Goal: Task Accomplishment & Management: Complete application form

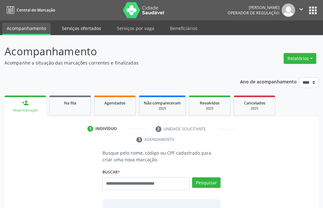
click at [76, 27] on link "Serviços ofertados" at bounding box center [81, 28] width 48 height 11
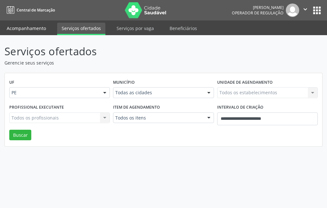
click at [40, 30] on link "Acompanhamento" at bounding box center [26, 28] width 48 height 11
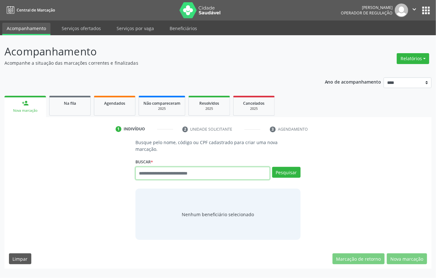
click at [202, 174] on input "text" at bounding box center [203, 173] width 135 height 13
type input "***"
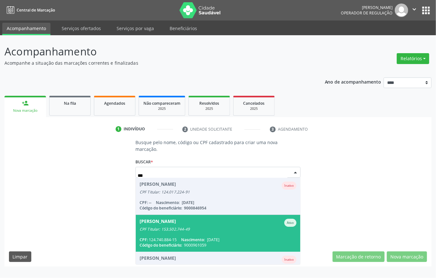
click at [178, 208] on span "Abrahao Valerio da Silva Ativo CPF Titular: 153.502.744-49 CPF: 124.740.884-15 …" at bounding box center [218, 233] width 165 height 37
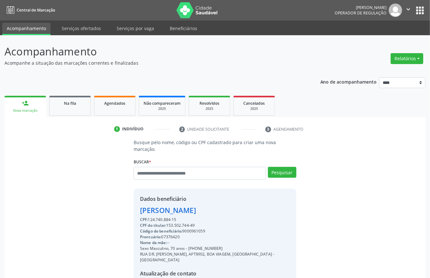
scroll to position [67, 0]
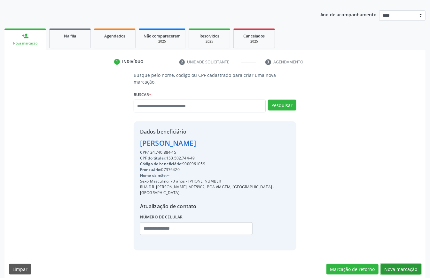
click at [322, 208] on button "Nova marcação" at bounding box center [401, 268] width 40 height 11
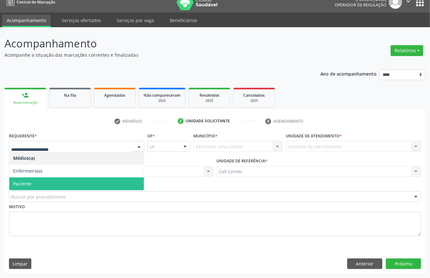
click at [36, 180] on span "Paciente" at bounding box center [76, 183] width 135 height 13
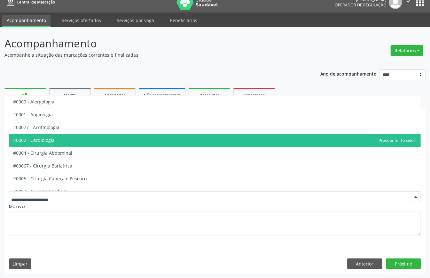
click at [42, 144] on span "#0002 - Cardiologia" at bounding box center [215, 140] width 412 height 13
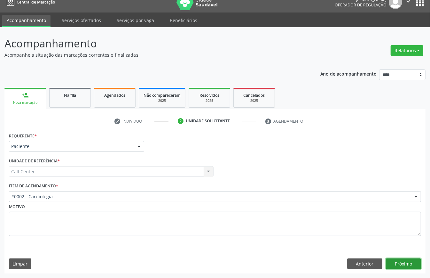
click at [322, 208] on button "Próximo" at bounding box center [403, 263] width 35 height 11
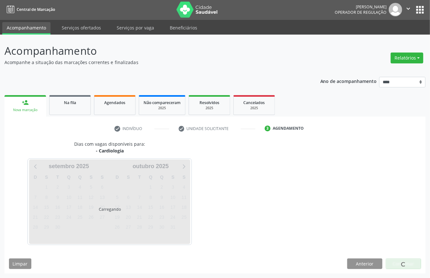
scroll to position [1, 0]
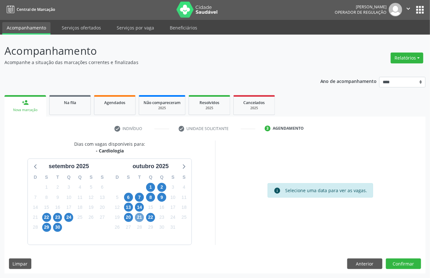
click at [141, 208] on span "21" at bounding box center [139, 217] width 9 height 9
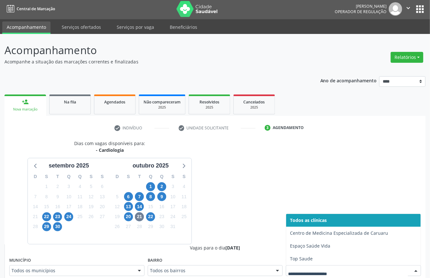
scroll to position [4, 0]
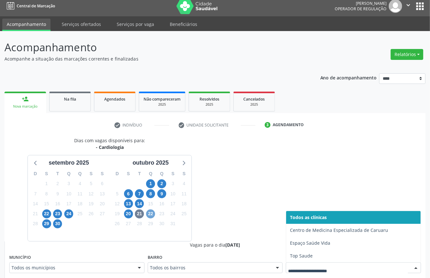
drag, startPoint x: 151, startPoint y: 215, endPoint x: 155, endPoint y: 220, distance: 6.6
click at [152, 208] on span "22" at bounding box center [150, 213] width 9 height 9
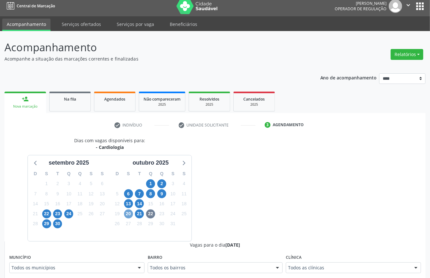
click at [131, 208] on span "20" at bounding box center [128, 213] width 9 height 9
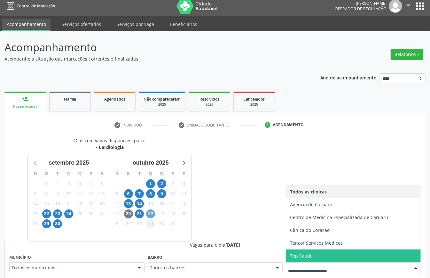
drag, startPoint x: 149, startPoint y: 214, endPoint x: 153, endPoint y: 224, distance: 11.4
click at [150, 208] on span "22" at bounding box center [150, 213] width 9 height 9
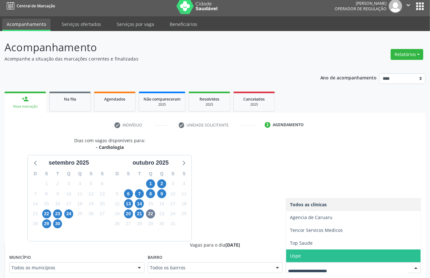
click at [297, 208] on span "Uspe" at bounding box center [353, 255] width 135 height 13
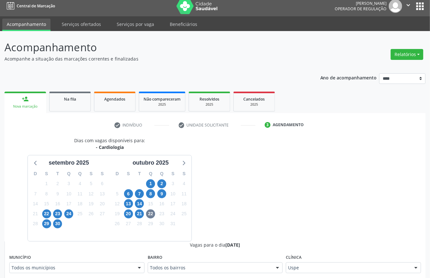
scroll to position [132, 0]
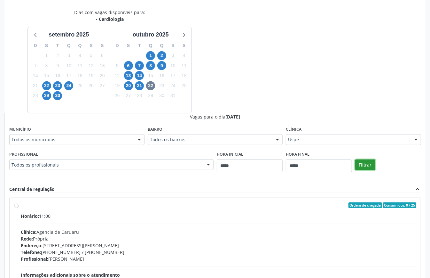
click at [322, 164] on button "Filtrar" at bounding box center [365, 164] width 20 height 11
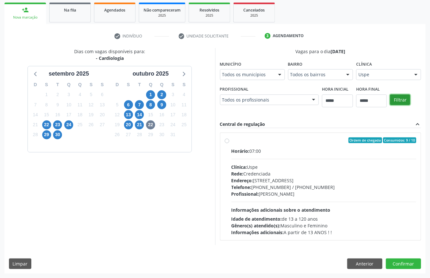
scroll to position [94, 0]
click at [322, 208] on button "Anterior" at bounding box center [364, 263] width 35 height 11
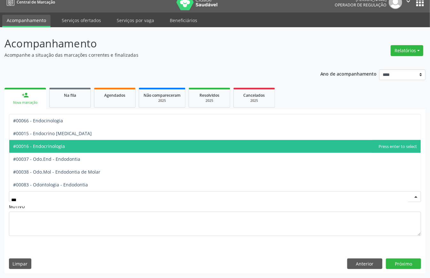
click at [96, 145] on span "#00016 - Endocrinologia" at bounding box center [215, 146] width 412 height 13
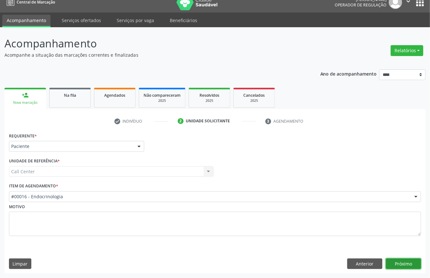
click at [322, 208] on button "Próximo" at bounding box center [403, 263] width 35 height 11
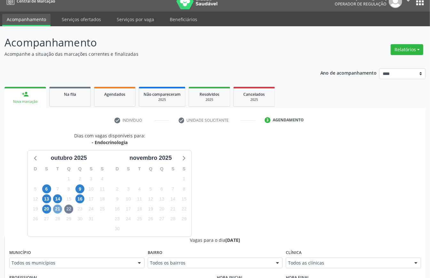
click at [57, 208] on span "21" at bounding box center [57, 208] width 9 height 9
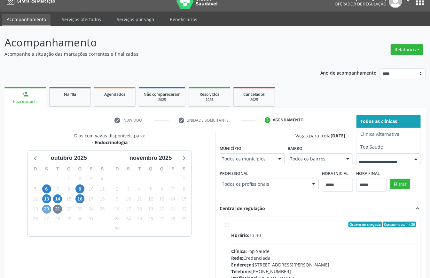
click at [49, 208] on span "20" at bounding box center [46, 208] width 9 height 9
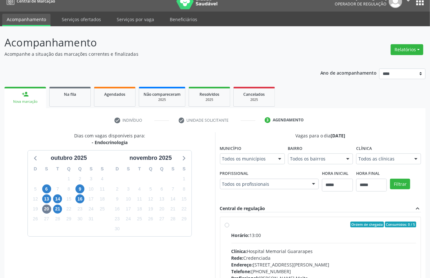
click at [322, 164] on div "Todos as clínicas" at bounding box center [388, 158] width 65 height 11
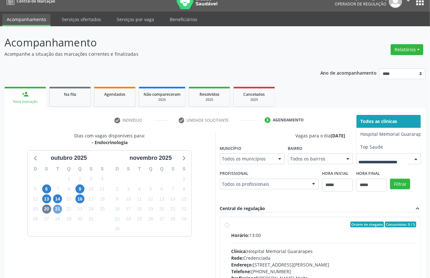
click at [59, 208] on span "21" at bounding box center [57, 208] width 9 height 9
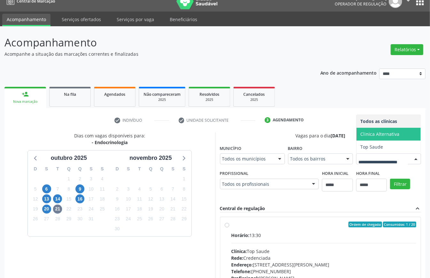
click at [322, 137] on span "Clinica Alternativa" at bounding box center [379, 134] width 39 height 6
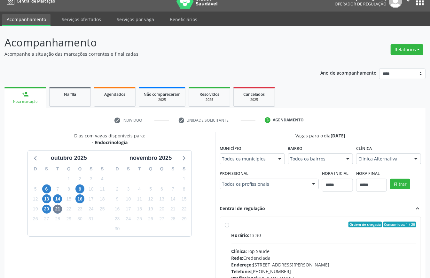
scroll to position [209, 0]
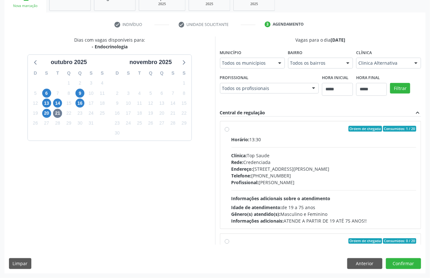
click at [322, 94] on div "Filtrar" at bounding box center [405, 87] width 34 height 29
click at [322, 88] on button "Filtrar" at bounding box center [400, 88] width 20 height 11
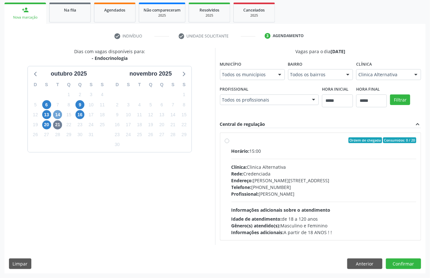
click at [58, 115] on span "14" at bounding box center [57, 114] width 9 height 9
click at [322, 208] on button "Anterior" at bounding box center [364, 263] width 35 height 11
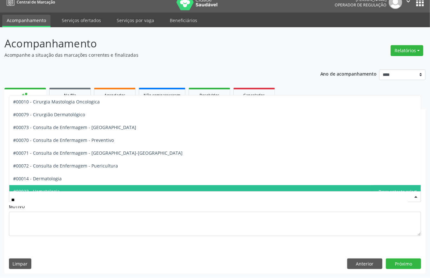
type input "***"
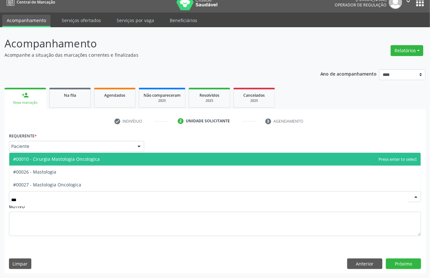
click at [85, 158] on span "#00010 - Cirurgia Mastologia Oncologica" at bounding box center [56, 159] width 87 height 6
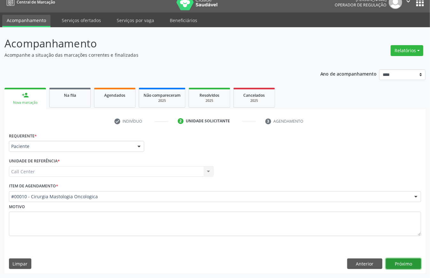
click at [322, 208] on button "Próximo" at bounding box center [403, 263] width 35 height 11
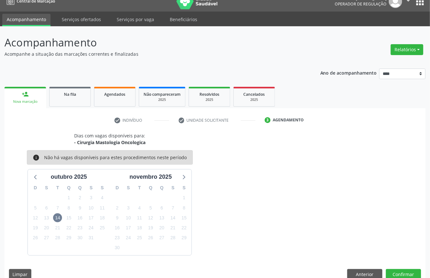
click at [31, 175] on div "outubro 2025" at bounding box center [69, 175] width 82 height 12
click at [37, 181] on div at bounding box center [36, 177] width 10 height 10
click at [185, 176] on icon at bounding box center [183, 176] width 8 height 8
click at [58, 208] on span "14" at bounding box center [57, 217] width 9 height 9
drag, startPoint x: 361, startPoint y: 273, endPoint x: 305, endPoint y: 259, distance: 57.9
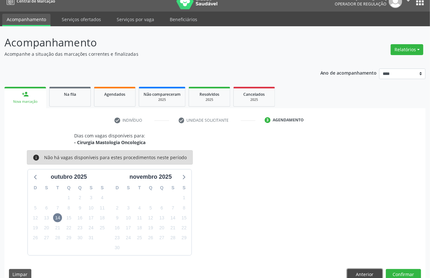
click at [322, 208] on button "Anterior" at bounding box center [364, 274] width 35 height 11
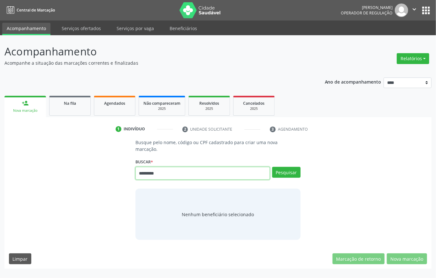
type input "*********"
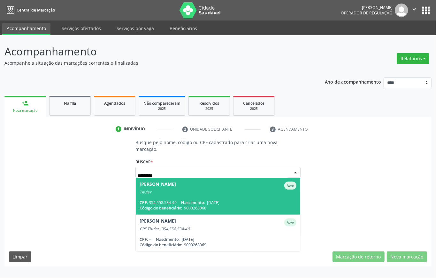
click at [187, 205] on span "9000268068" at bounding box center [195, 207] width 22 height 5
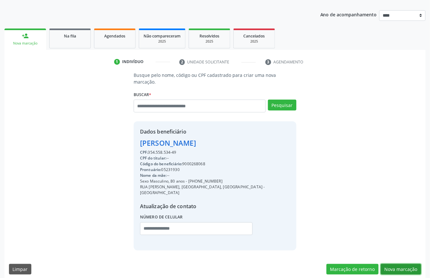
drag, startPoint x: 392, startPoint y: 261, endPoint x: 383, endPoint y: 259, distance: 9.0
click at [322, 208] on button "Nova marcação" at bounding box center [401, 268] width 40 height 11
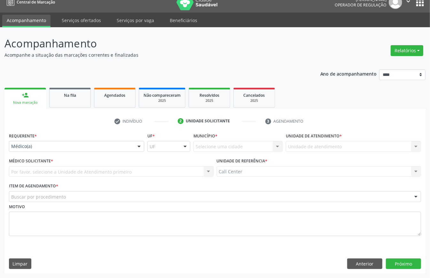
drag, startPoint x: 47, startPoint y: 143, endPoint x: 47, endPoint y: 148, distance: 5.2
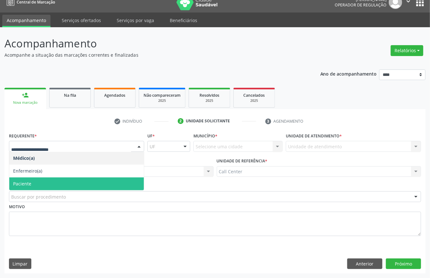
click at [37, 181] on span "Paciente" at bounding box center [76, 183] width 135 height 13
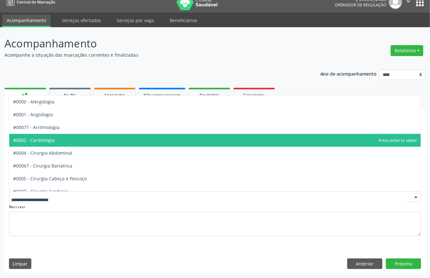
click at [43, 135] on span "#0002 - Cardiologia" at bounding box center [215, 140] width 412 height 13
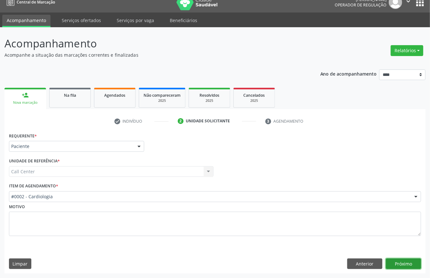
click at [322, 208] on button "Próximo" at bounding box center [403, 263] width 35 height 11
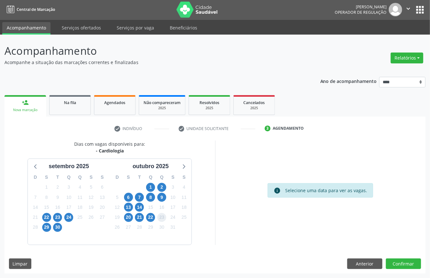
click at [158, 208] on span "23" at bounding box center [161, 217] width 9 height 9
click at [149, 208] on span "22" at bounding box center [150, 217] width 9 height 9
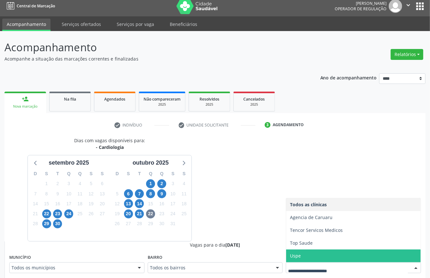
click at [296, 208] on span "Uspe" at bounding box center [295, 255] width 11 height 6
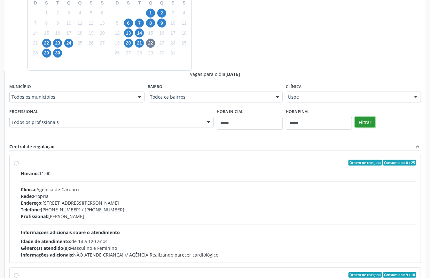
click at [322, 123] on button "Filtrar" at bounding box center [365, 122] width 20 height 11
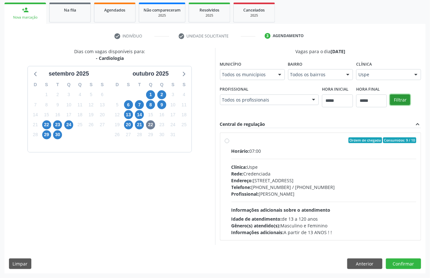
scroll to position [94, 0]
click at [284, 184] on div "Telefone: (81) 3221-8850 / 3035-7616" at bounding box center [323, 187] width 185 height 7
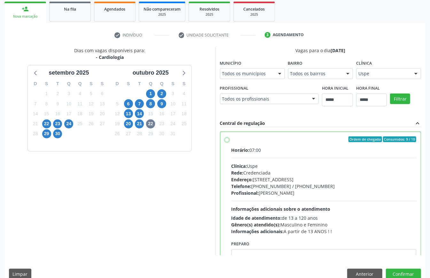
scroll to position [32, 0]
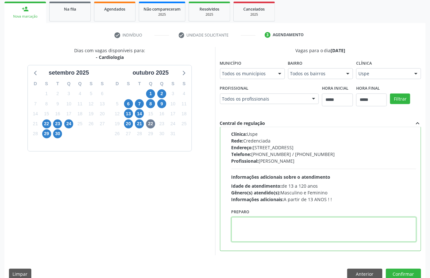
drag, startPoint x: 279, startPoint y: 220, endPoint x: 263, endPoint y: 234, distance: 21.1
paste textarea "**********"
type textarea "**********"
click at [322, 208] on button "Confirmar" at bounding box center [403, 273] width 35 height 11
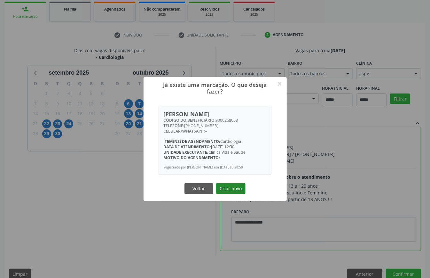
click at [240, 191] on button "Criar novo" at bounding box center [230, 188] width 29 height 11
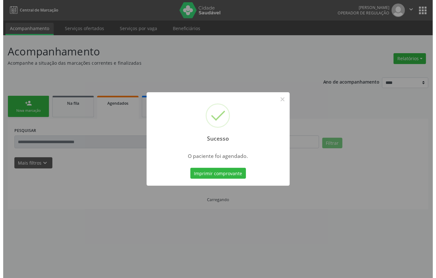
scroll to position [0, 0]
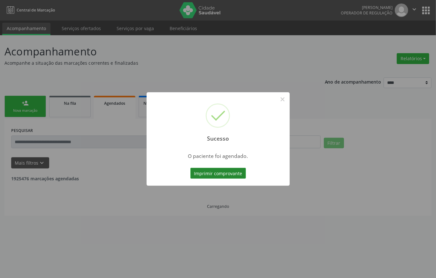
click at [217, 171] on button "Imprimir comprovante" at bounding box center [219, 173] width 56 height 11
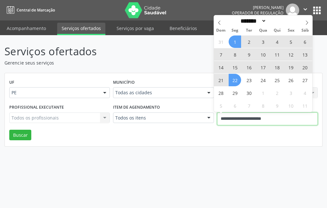
click at [247, 114] on input "**********" at bounding box center [267, 119] width 101 height 13
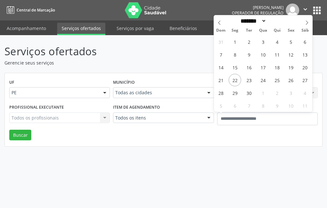
drag, startPoint x: 149, startPoint y: 130, endPoint x: 134, endPoint y: 113, distance: 22.9
click at [148, 129] on div "UF PE PE Nenhum resultado encontrado para: " " Não há nenhuma opção para ser ex…" at bounding box center [164, 110] width 318 height 74
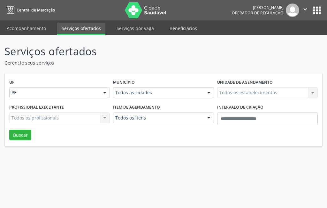
drag, startPoint x: 192, startPoint y: 137, endPoint x: 175, endPoint y: 131, distance: 18.6
click at [191, 137] on div "UF PE PE Nenhum resultado encontrado para: " " Não há nenhuma opção para ser ex…" at bounding box center [164, 110] width 318 height 74
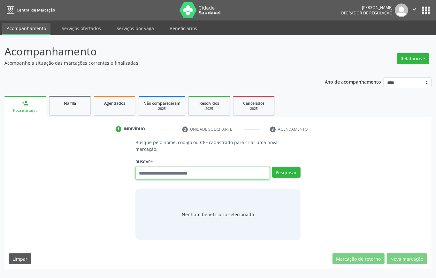
paste input "**********"
type input "**********"
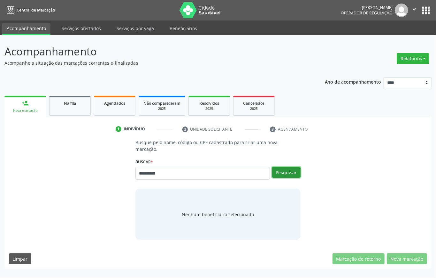
click at [291, 176] on button "Pesquisar" at bounding box center [286, 172] width 28 height 11
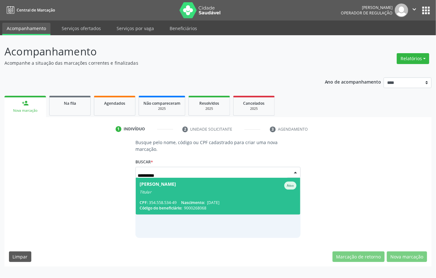
drag, startPoint x: 169, startPoint y: 174, endPoint x: 88, endPoint y: 172, distance: 81.3
click at [89, 173] on div "**********" at bounding box center [218, 188] width 419 height 98
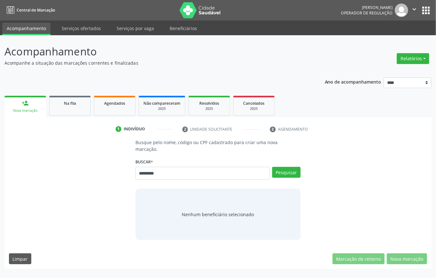
type input "*********"
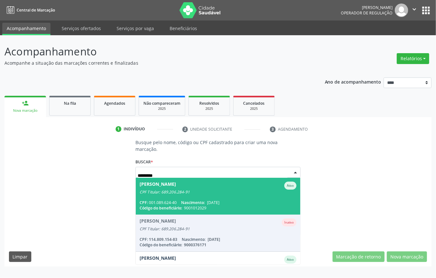
click at [206, 192] on div "CPF Titular: 689.206.284-91" at bounding box center [218, 191] width 157 height 5
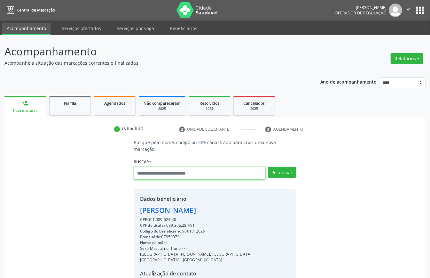
click at [200, 173] on input "text" at bounding box center [200, 173] width 132 height 13
click at [178, 223] on div "CPF do titular: 689.206.284-91" at bounding box center [215, 225] width 150 height 6
copy div "689.206.284"
paste input "**********"
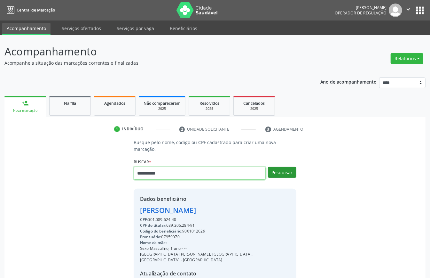
type input "**********"
click at [279, 173] on button "Pesquisar" at bounding box center [282, 172] width 28 height 11
type input "**********"
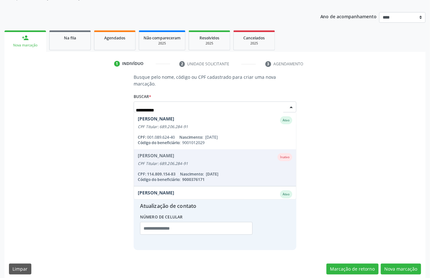
scroll to position [43, 0]
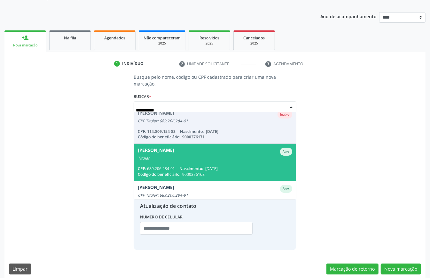
click at [183, 164] on span "Edmilson Jose da Silva Ativo Titular CPF: 689.206.284-91 Nascimento: 25/03/1969…" at bounding box center [215, 162] width 162 height 37
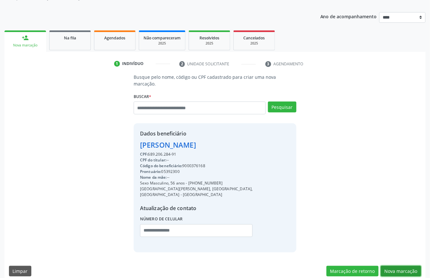
click at [392, 265] on button "Nova marcação" at bounding box center [401, 270] width 40 height 11
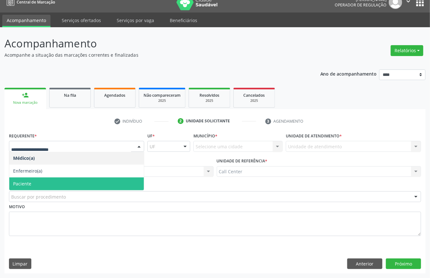
click at [55, 182] on span "Paciente" at bounding box center [76, 183] width 135 height 13
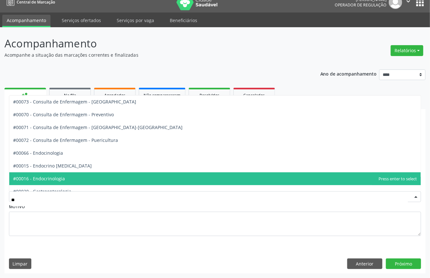
type input "***"
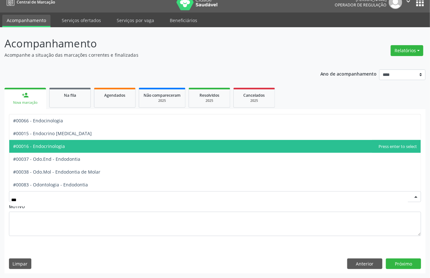
click at [47, 149] on span "#00016 - Endocrinologia" at bounding box center [215, 146] width 412 height 13
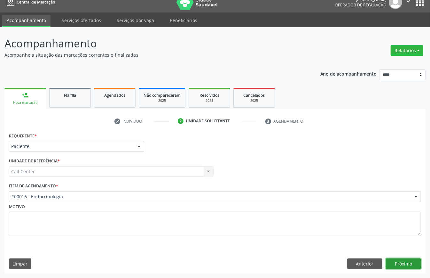
click at [399, 261] on button "Próximo" at bounding box center [403, 263] width 35 height 11
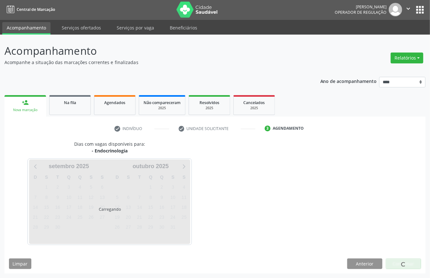
scroll to position [1, 0]
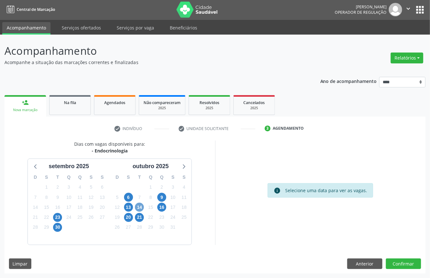
click at [139, 208] on span "14" at bounding box center [139, 206] width 9 height 9
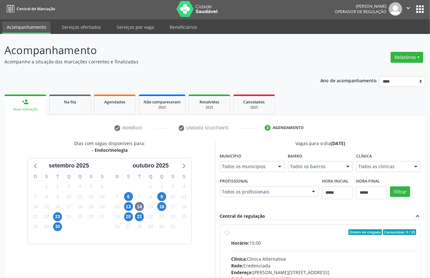
click at [261, 247] on div "Horário: 15:00 Clínica: Clinica Alternativa Rede: Credenciada Endereço: Av Agam…" at bounding box center [323, 283] width 185 height 88
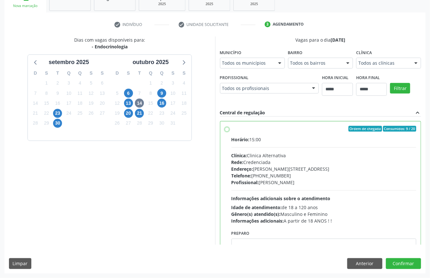
scroll to position [32, 0]
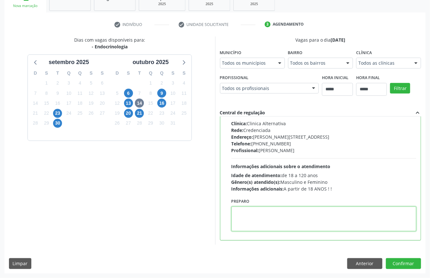
paste textarea "**********"
type textarea "**********"
drag, startPoint x: 259, startPoint y: 209, endPoint x: 116, endPoint y: 211, distance: 143.3
click at [122, 214] on div "Dias com vagas disponíveis para: - Endocrinologia setembro 2025 D S T Q Q S S 3…" at bounding box center [214, 140] width 421 height 208
paste textarea "**********"
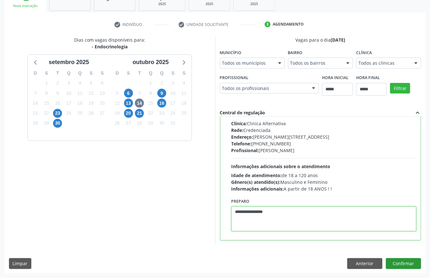
type textarea "**********"
click at [392, 258] on button "Confirmar" at bounding box center [403, 263] width 35 height 11
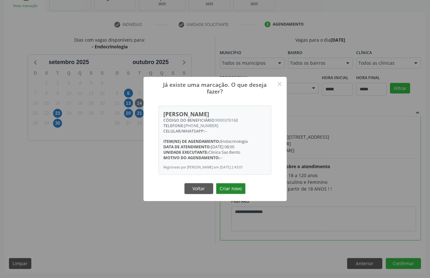
click at [227, 190] on button "Criar novo" at bounding box center [230, 188] width 29 height 11
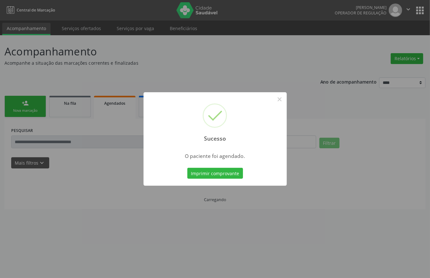
scroll to position [0, 0]
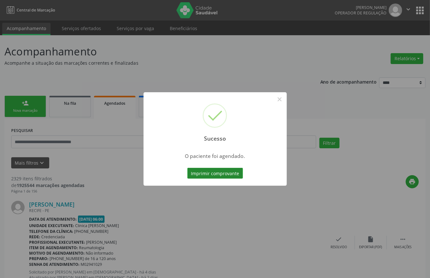
click at [233, 171] on button "Imprimir comprovante" at bounding box center [215, 173] width 56 height 11
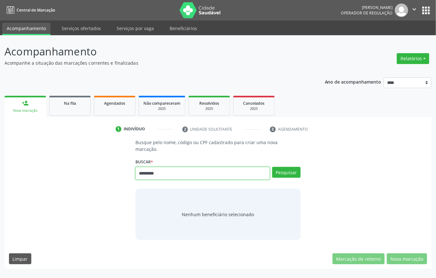
type input "*********"
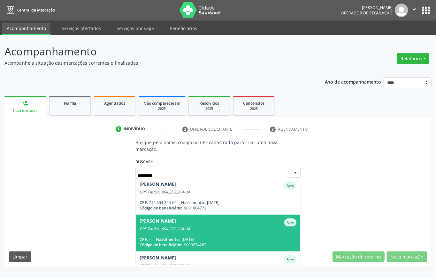
scroll to position [133, 0]
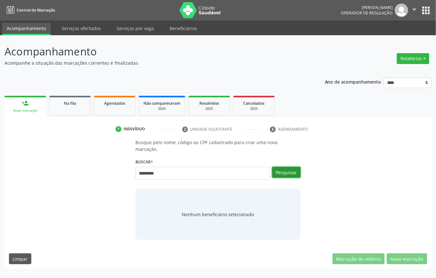
drag, startPoint x: 286, startPoint y: 168, endPoint x: 289, endPoint y: 167, distance: 3.6
click at [288, 168] on button "Pesquisar" at bounding box center [286, 172] width 28 height 11
click at [286, 176] on button "Pesquisar" at bounding box center [286, 172] width 28 height 11
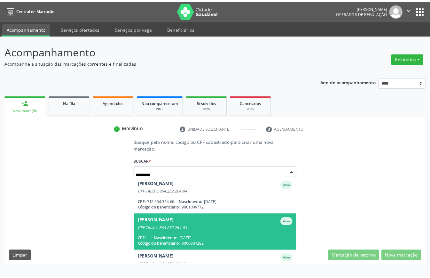
scroll to position [85, 0]
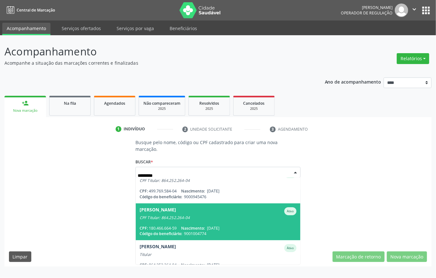
click at [195, 221] on span "Isaac Gomes Pereira dos Santos Ativo CPF Titular: 864.252.264-04 CPF: 180.466.6…" at bounding box center [218, 221] width 165 height 37
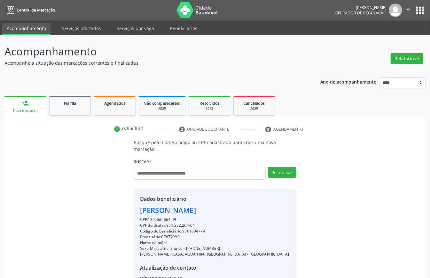
scroll to position [67, 0]
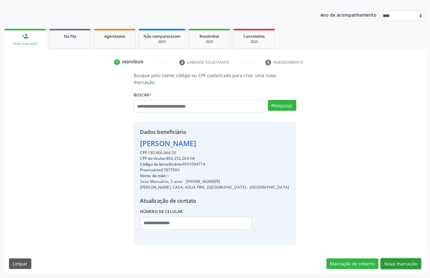
click at [402, 259] on button "Nova marcação" at bounding box center [401, 263] width 40 height 11
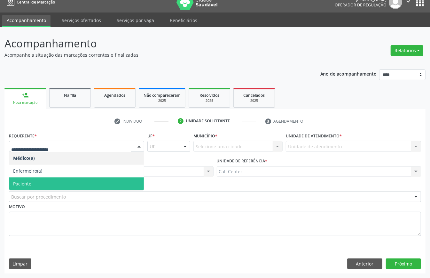
click at [25, 180] on span "Paciente" at bounding box center [22, 183] width 18 height 6
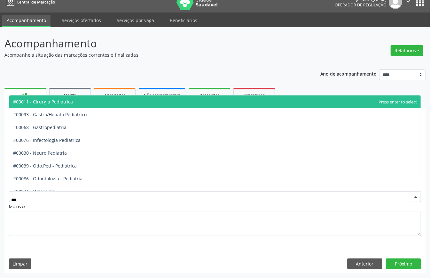
type input "****"
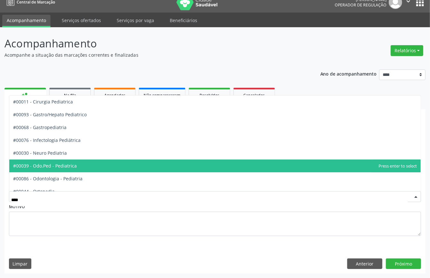
scroll to position [58, 0]
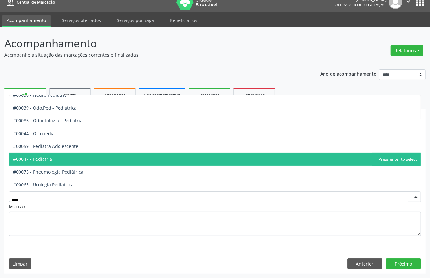
drag, startPoint x: 54, startPoint y: 164, endPoint x: 72, endPoint y: 169, distance: 18.9
click at [53, 163] on span "#00047 - Pediatria" at bounding box center [215, 159] width 412 height 13
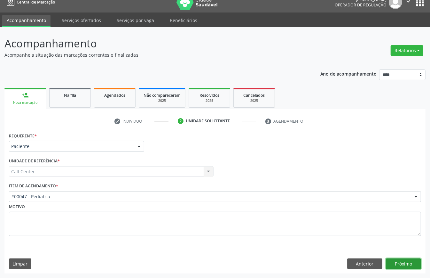
click at [409, 261] on button "Próximo" at bounding box center [403, 263] width 35 height 11
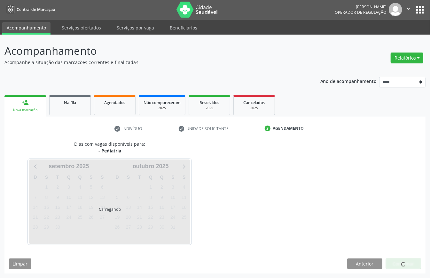
scroll to position [1, 0]
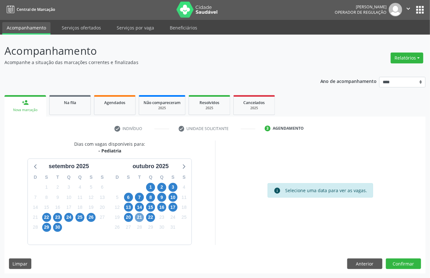
click at [136, 215] on span "21" at bounding box center [139, 217] width 9 height 9
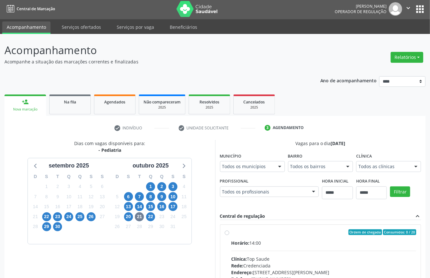
scroll to position [4, 0]
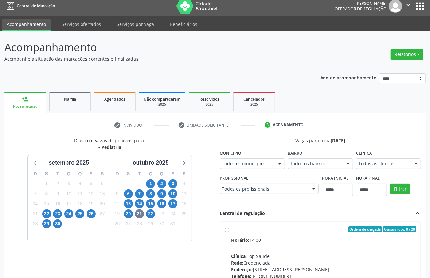
click at [356, 169] on div "Todos as clínicas" at bounding box center [388, 163] width 65 height 11
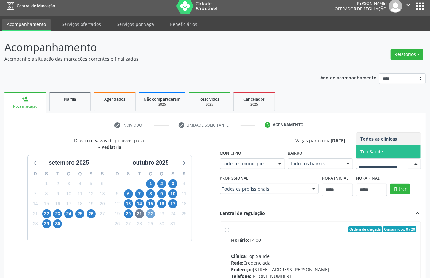
click at [152, 214] on span "22" at bounding box center [150, 213] width 9 height 9
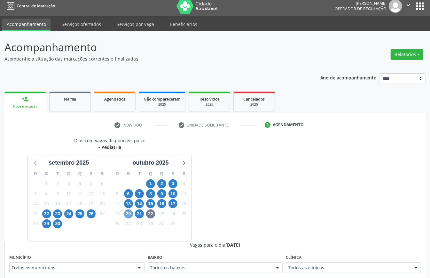
click at [130, 216] on span "20" at bounding box center [128, 213] width 9 height 9
click at [58, 210] on span "23" at bounding box center [57, 213] width 9 height 9
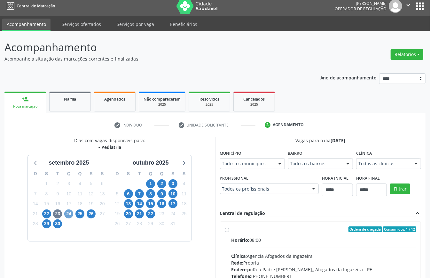
click at [64, 212] on span "24" at bounding box center [68, 213] width 9 height 9
click at [81, 213] on span "25" at bounding box center [79, 213] width 9 height 9
click at [394, 167] on div at bounding box center [388, 163] width 65 height 11
click at [151, 184] on span "1" at bounding box center [150, 183] width 9 height 9
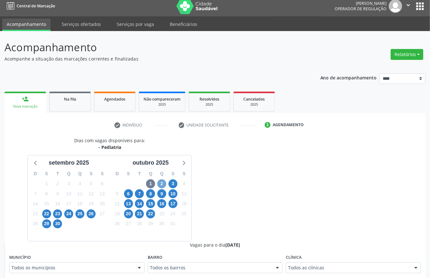
click at [161, 185] on span "2" at bounding box center [161, 183] width 9 height 9
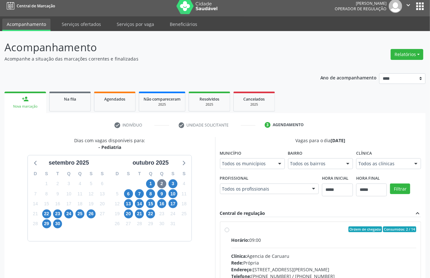
drag, startPoint x: 384, startPoint y: 158, endPoint x: 385, endPoint y: 165, distance: 7.1
click at [384, 160] on div "Todos as clínicas" at bounding box center [388, 163] width 65 height 11
click at [175, 182] on span "3" at bounding box center [173, 183] width 9 height 9
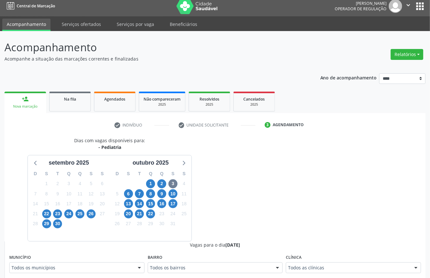
click at [332, 271] on div "Todos as clínicas" at bounding box center [353, 267] width 135 height 11
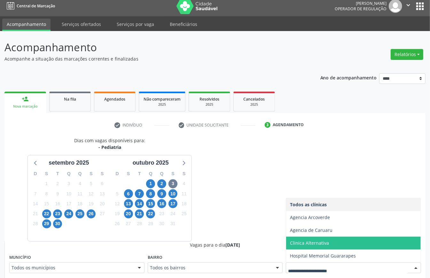
click at [310, 245] on span "Clinica Alternativa" at bounding box center [309, 242] width 39 height 6
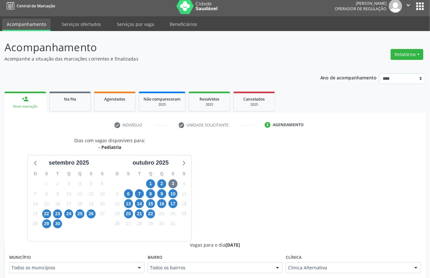
scroll to position [90, 0]
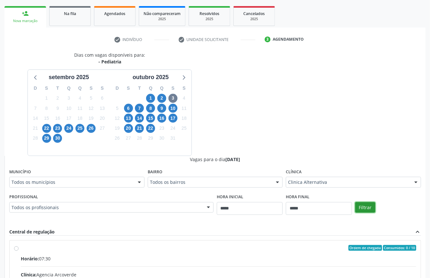
click at [365, 205] on button "Filtrar" at bounding box center [365, 207] width 20 height 11
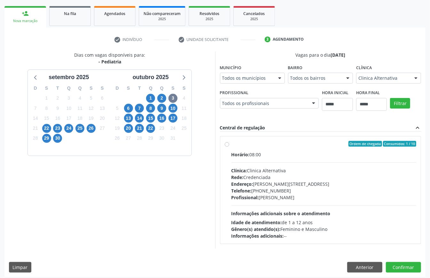
drag, startPoint x: 337, startPoint y: 199, endPoint x: 329, endPoint y: 199, distance: 7.7
click at [331, 199] on div "Profissional: Carolina Medina Duarte - Pediatra" at bounding box center [323, 197] width 185 height 7
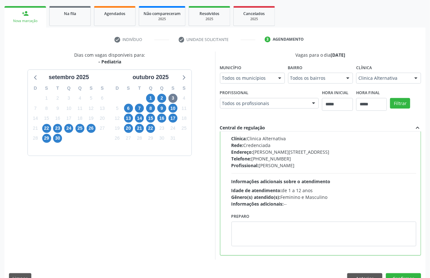
scroll to position [105, 0]
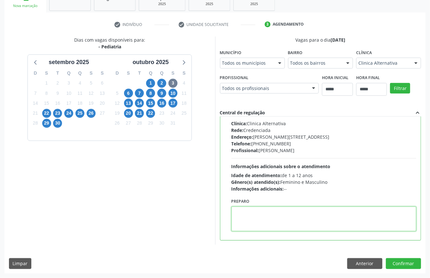
paste textarea "**********"
type textarea "**********"
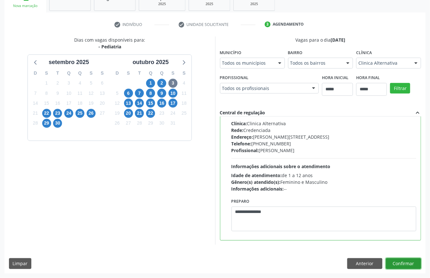
click at [400, 264] on button "Confirmar" at bounding box center [403, 263] width 35 height 11
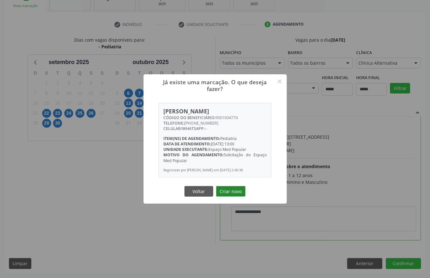
click at [226, 193] on button "Criar novo" at bounding box center [230, 191] width 29 height 11
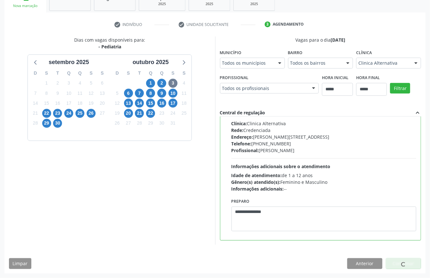
scroll to position [0, 0]
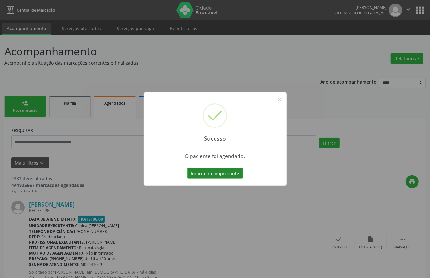
click at [229, 171] on button "Imprimir comprovante" at bounding box center [215, 173] width 56 height 11
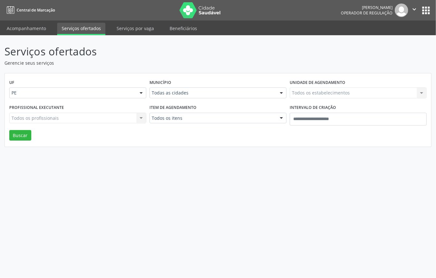
drag, startPoint x: 223, startPoint y: 88, endPoint x: 224, endPoint y: 95, distance: 7.7
click at [223, 91] on div "Todas as cidades" at bounding box center [218, 92] width 137 height 11
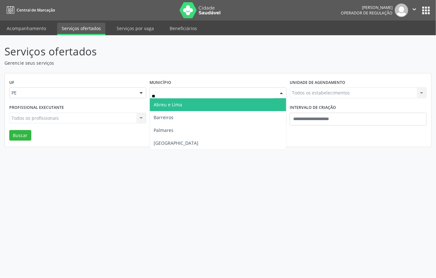
type input "***"
drag, startPoint x: 178, startPoint y: 102, endPoint x: 183, endPoint y: 110, distance: 9.7
click at [178, 103] on span "Recife" at bounding box center [218, 104] width 137 height 13
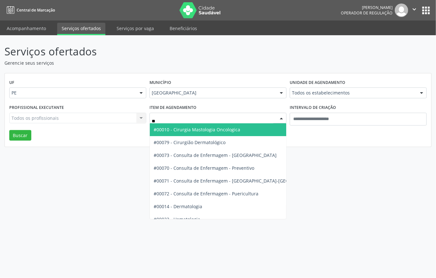
type input "***"
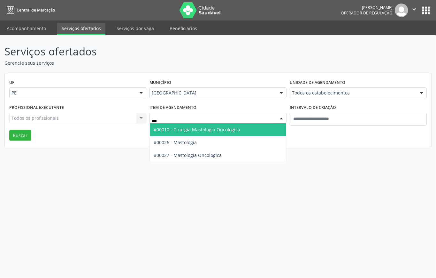
click at [205, 132] on span "#00010 - Cirurgia Mastologia Oncologica" at bounding box center [197, 129] width 87 height 6
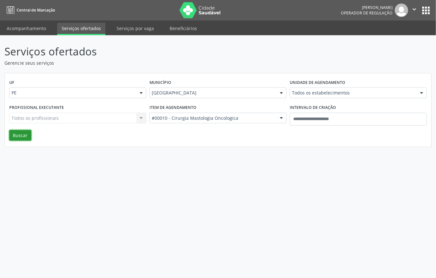
click at [22, 136] on button "Buscar" at bounding box center [20, 135] width 22 height 11
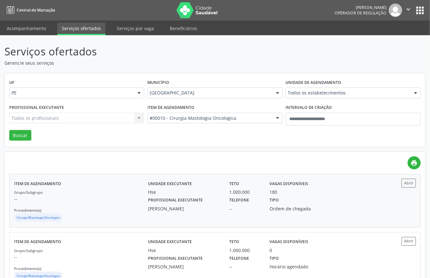
click at [88, 206] on div "Grupo/Subgrupo -- Procedimento(s) Cirurgia Mastologia Oncologica" at bounding box center [81, 205] width 134 height 34
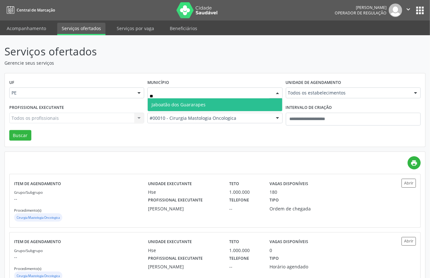
type input "***"
click at [195, 105] on span "Jaboatão dos Guararapes" at bounding box center [179, 104] width 54 height 6
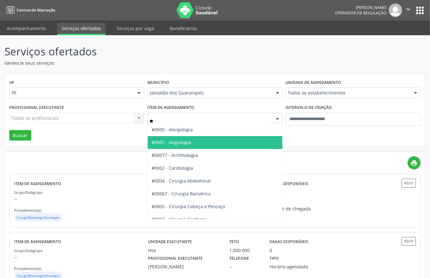
type input "***"
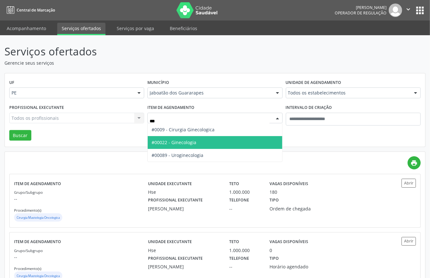
drag, startPoint x: 199, startPoint y: 142, endPoint x: 143, endPoint y: 147, distance: 56.5
click at [198, 143] on span "#00022 - Ginecologia" at bounding box center [215, 142] width 134 height 13
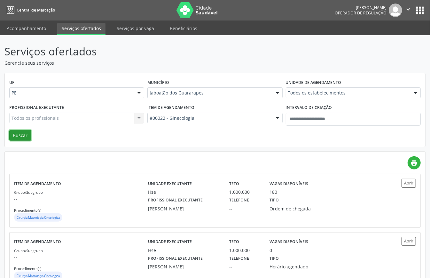
click at [23, 131] on button "Buscar" at bounding box center [20, 135] width 22 height 11
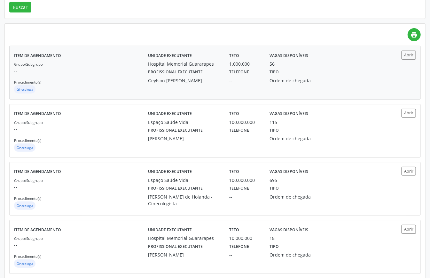
scroll to position [170, 0]
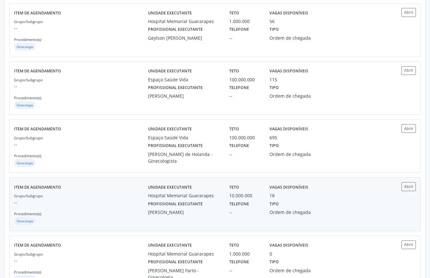
click at [124, 197] on div "Grupo/Subgrupo -- Procedimento(s) Ginecologia" at bounding box center [81, 209] width 134 height 34
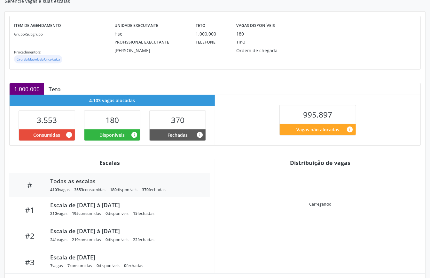
scroll to position [129, 0]
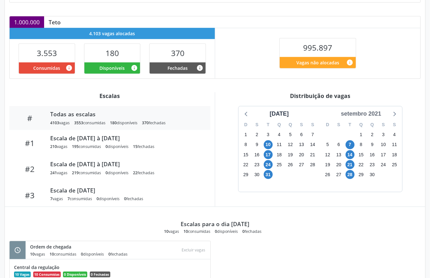
click at [372, 118] on div "setembro 2021" at bounding box center [360, 113] width 45 height 9
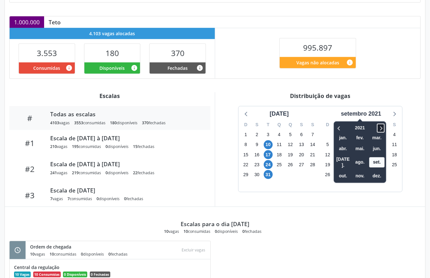
click at [379, 130] on icon at bounding box center [381, 128] width 6 height 8
click at [358, 171] on span "nov." at bounding box center [359, 176] width 15 height 10
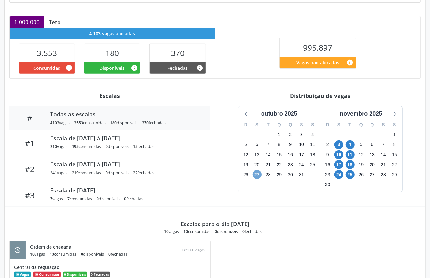
click at [259, 175] on span "27" at bounding box center [257, 174] width 9 height 9
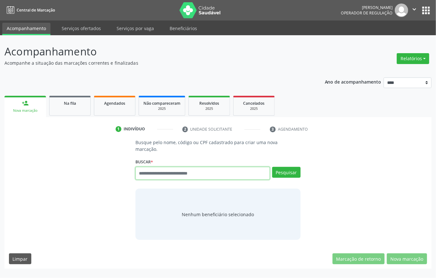
paste input "**********"
type input "**********"
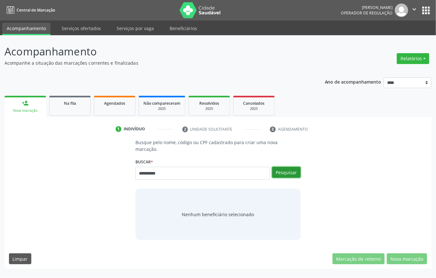
click at [285, 168] on button "Pesquisar" at bounding box center [286, 172] width 28 height 11
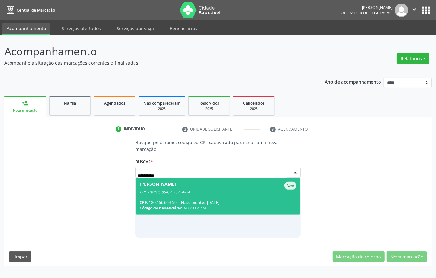
click at [161, 192] on div "CPF Titular: 864.252.264-04" at bounding box center [218, 191] width 157 height 5
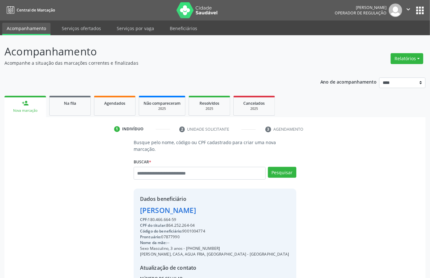
scroll to position [67, 0]
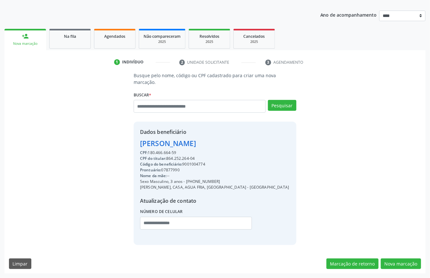
click at [177, 157] on div "CPF do titular: 864.252.264-04" at bounding box center [214, 158] width 149 height 6
copy div "864.252.264"
paste input "**********"
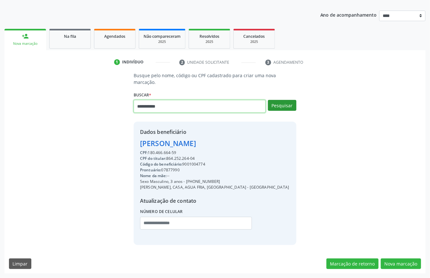
type input "**********"
click at [286, 104] on button "Pesquisar" at bounding box center [282, 105] width 28 height 11
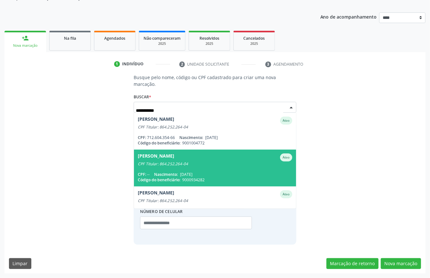
scroll to position [85, 0]
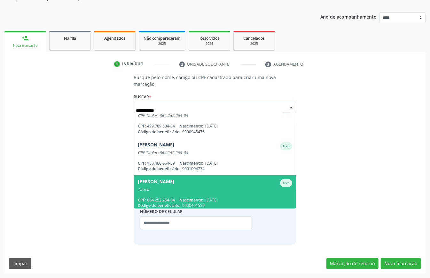
click at [173, 184] on div "Maria Tereza Gomes dos Santos" at bounding box center [156, 183] width 36 height 8
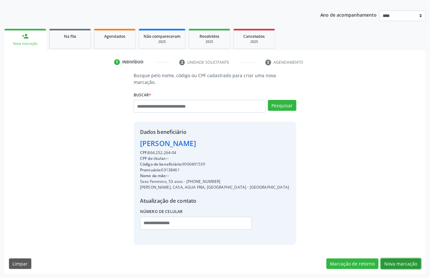
click at [404, 260] on button "Nova marcação" at bounding box center [401, 263] width 40 height 11
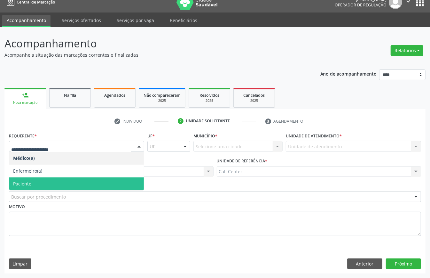
click at [45, 183] on span "Paciente" at bounding box center [76, 183] width 135 height 13
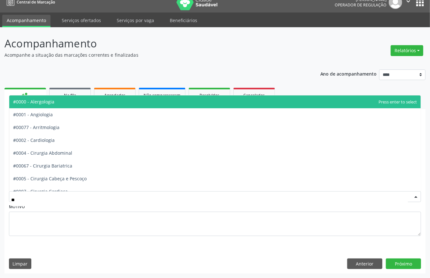
type input "***"
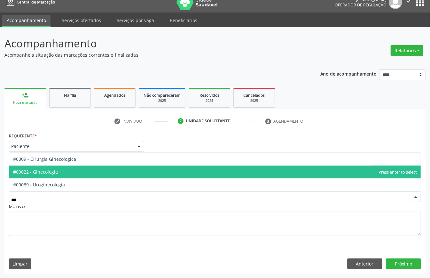
click at [58, 173] on span "#00022 - Ginecologia" at bounding box center [35, 172] width 45 height 6
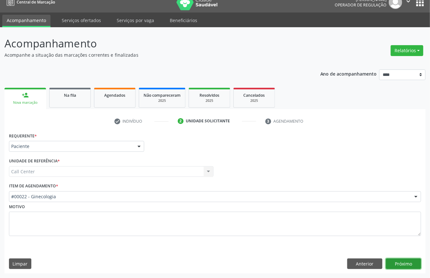
click at [398, 264] on button "Próximo" at bounding box center [403, 263] width 35 height 11
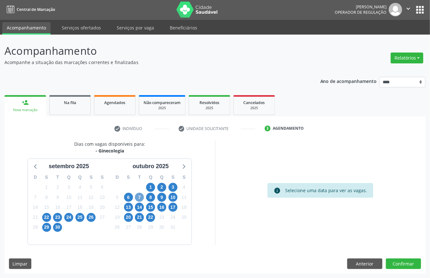
click at [139, 197] on span "7" at bounding box center [139, 196] width 9 height 9
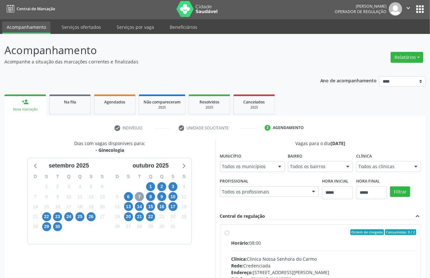
scroll to position [86, 0]
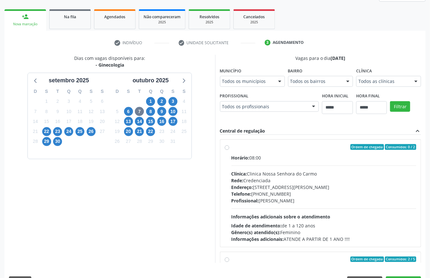
click at [356, 87] on div "Todos as clínicas" at bounding box center [388, 81] width 65 height 11
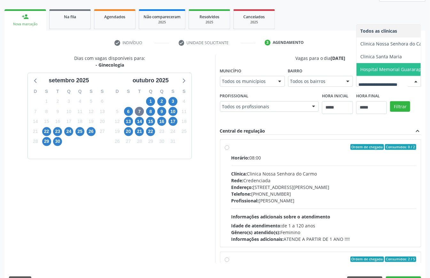
click at [360, 72] on span "Hospital Memorial Guararapes" at bounding box center [393, 69] width 66 height 6
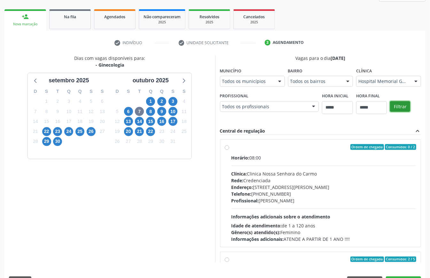
click at [390, 112] on button "Filtrar" at bounding box center [400, 106] width 20 height 11
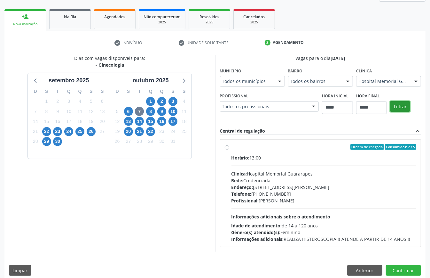
scroll to position [198, 0]
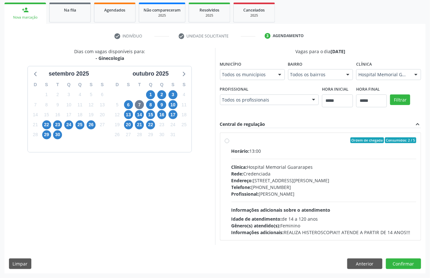
click at [231, 181] on div "Endereço: R Doutor Luis Rigueira, nº 774, Jaboatão dos Guararapes - PE" at bounding box center [323, 180] width 185 height 7
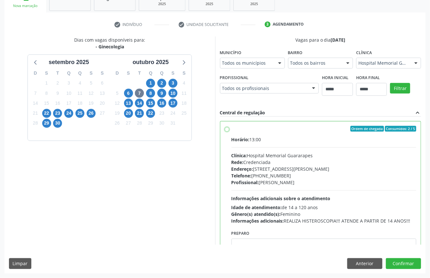
scroll to position [32, 0]
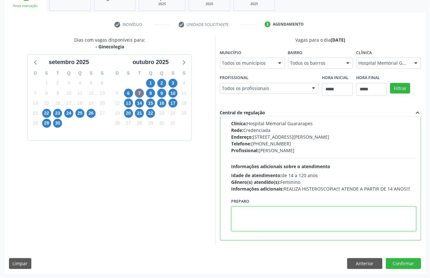
paste textarea "**********"
type textarea "**********"
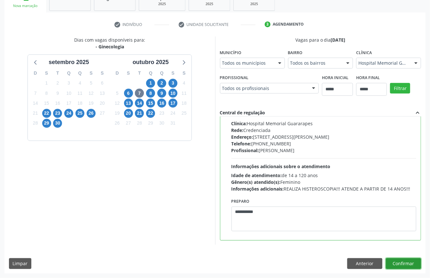
click at [399, 269] on button "Confirmar" at bounding box center [403, 263] width 35 height 11
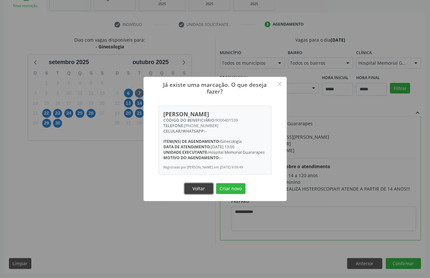
click at [196, 192] on button "Voltar" at bounding box center [198, 188] width 29 height 11
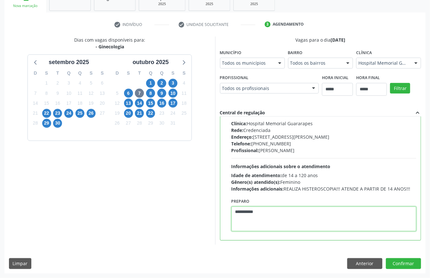
drag, startPoint x: 127, startPoint y: 221, endPoint x: 0, endPoint y: 223, distance: 127.3
click at [0, 223] on div "Acompanhamento Acompanhe a situação das marcações correntes e finalizadas Relat…" at bounding box center [215, 104] width 430 height 347
paste textarea "**********"
type textarea "**********"
click at [407, 269] on button "Confirmar" at bounding box center [403, 263] width 35 height 11
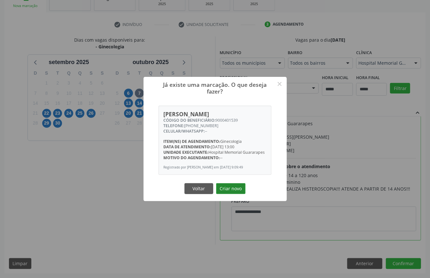
click at [237, 191] on button "Criar novo" at bounding box center [230, 188] width 29 height 11
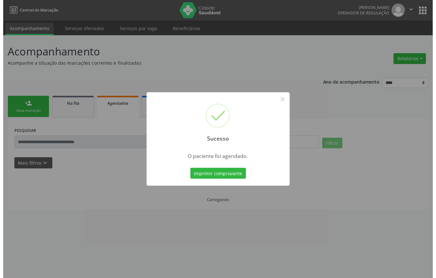
scroll to position [0, 0]
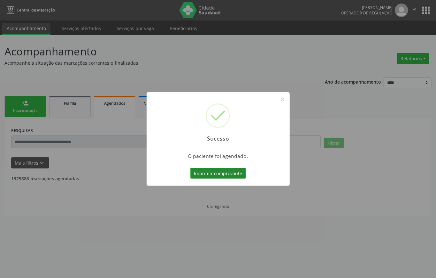
click at [217, 176] on button "Imprimir comprovante" at bounding box center [219, 173] width 56 height 11
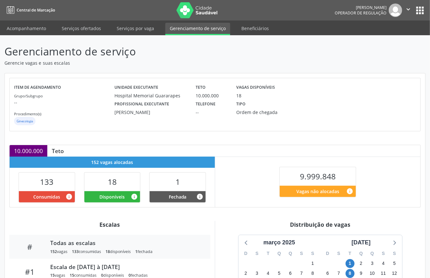
scroll to position [96, 0]
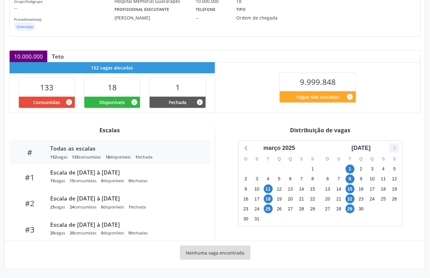
click at [394, 147] on icon at bounding box center [394, 148] width 8 height 8
drag, startPoint x: 351, startPoint y: 175, endPoint x: 352, endPoint y: 184, distance: 8.3
click at [352, 176] on span "7" at bounding box center [350, 178] width 9 height 9
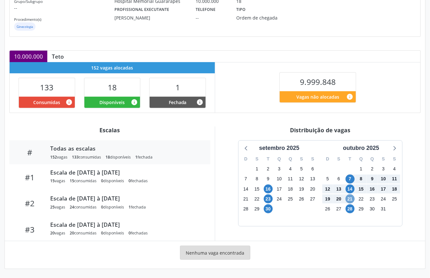
click at [351, 199] on span "21" at bounding box center [350, 198] width 9 height 9
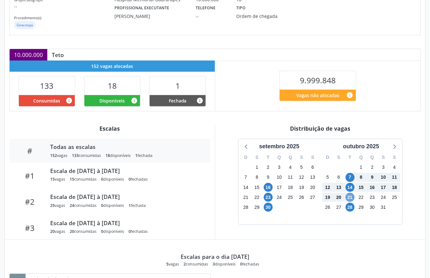
scroll to position [138, 0]
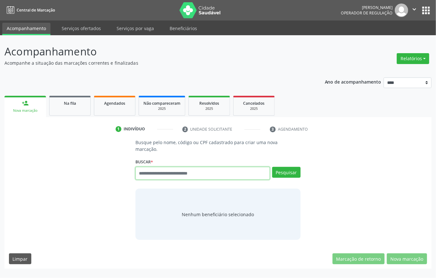
paste input "**********"
type input "**********"
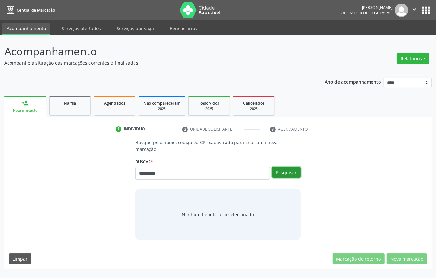
click at [297, 172] on button "Pesquisar" at bounding box center [286, 172] width 28 height 11
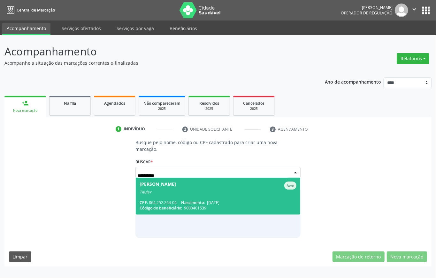
drag, startPoint x: 171, startPoint y: 196, endPoint x: 172, endPoint y: 192, distance: 4.2
click at [171, 196] on span "[PERSON_NAME] Ativo Titular CPF: 864.252.264-04 Nascimento: [DATE] Código do be…" at bounding box center [218, 195] width 165 height 37
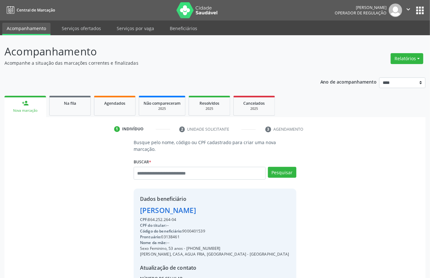
scroll to position [67, 0]
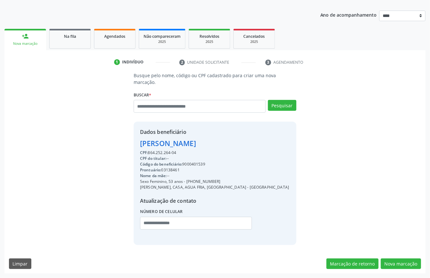
click at [154, 150] on div "CPF: 864.252.264-04" at bounding box center [214, 153] width 149 height 6
copy div "864.252.264"
paste input "**********"
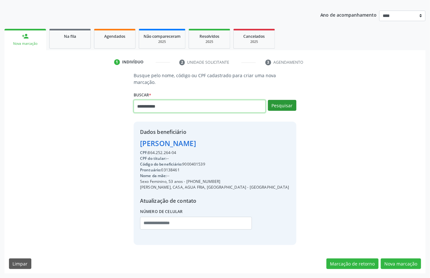
type input "**********"
click at [275, 102] on button "Pesquisar" at bounding box center [282, 105] width 28 height 11
type input "**********"
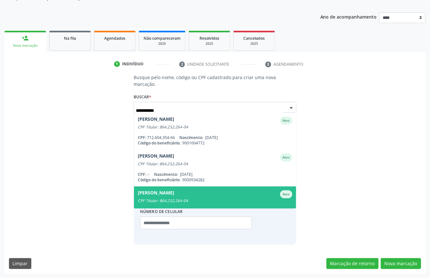
scroll to position [65, 0]
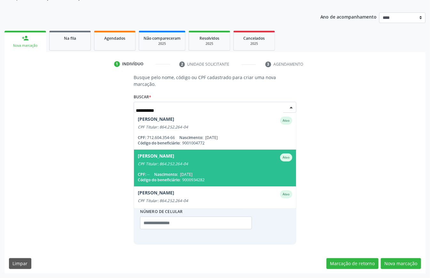
click at [207, 169] on span "[PERSON_NAME] Ativo CPF Titular: 864.252.264-04 CPF: -- Nascimento: [DATE] Códi…" at bounding box center [215, 167] width 162 height 37
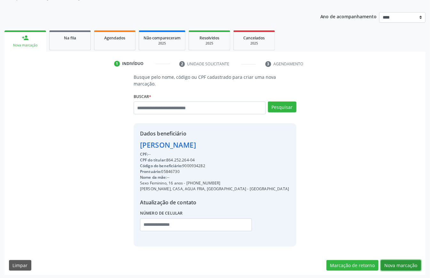
click at [399, 265] on button "Nova marcação" at bounding box center [401, 265] width 40 height 11
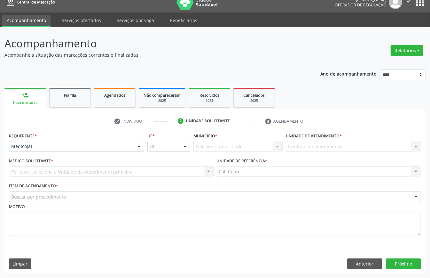
drag, startPoint x: 71, startPoint y: 143, endPoint x: 72, endPoint y: 161, distance: 17.3
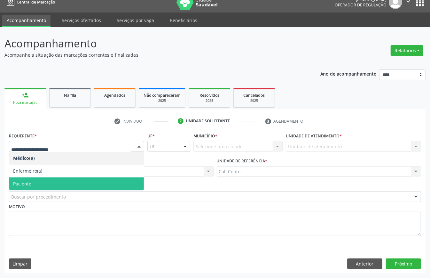
click at [54, 183] on span "Paciente" at bounding box center [76, 183] width 135 height 13
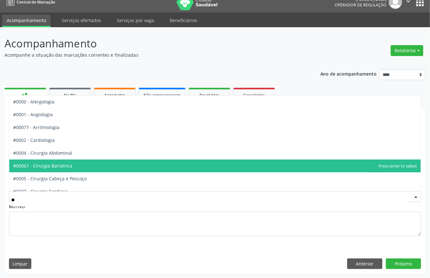
type input "***"
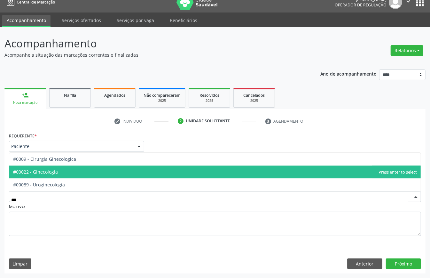
click at [68, 173] on span "#00022 - Ginecologia" at bounding box center [215, 171] width 412 height 13
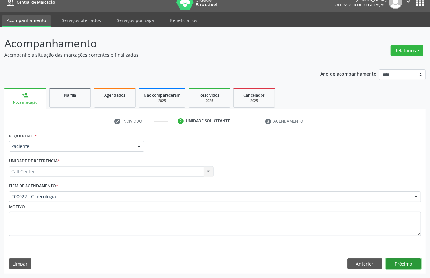
click at [399, 263] on button "Próximo" at bounding box center [403, 263] width 35 height 11
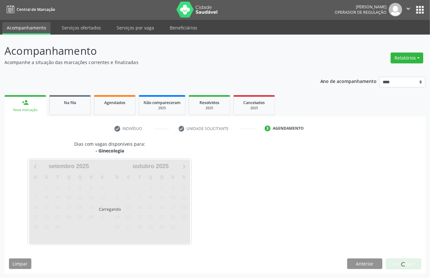
scroll to position [1, 0]
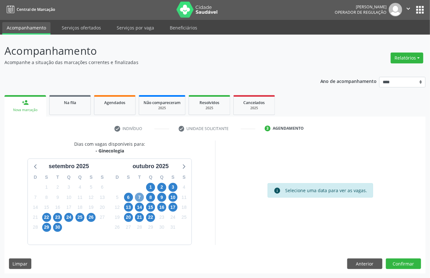
click at [138, 198] on span "7" at bounding box center [139, 196] width 9 height 9
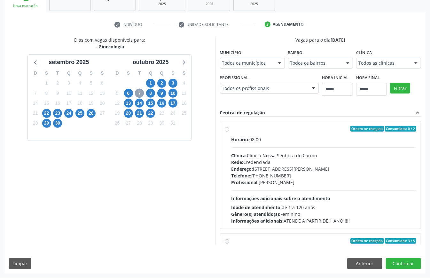
scroll to position [209, 0]
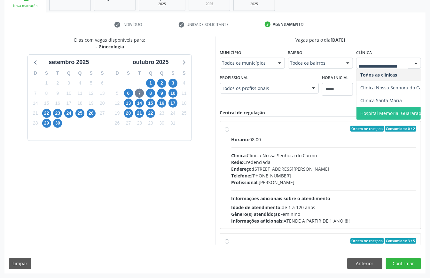
click at [357, 107] on span "Hospital Memorial Guararapes" at bounding box center [396, 113] width 78 height 13
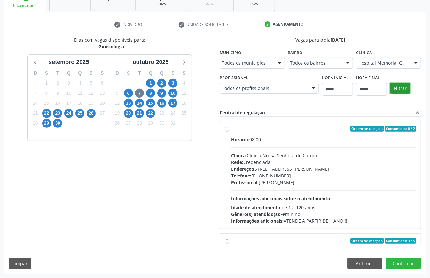
click at [390, 90] on button "Filtrar" at bounding box center [400, 88] width 20 height 11
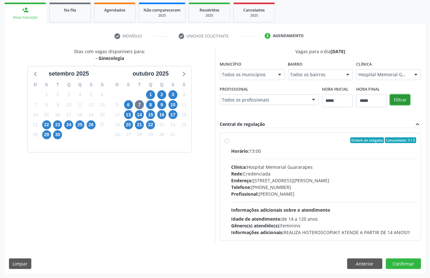
scroll to position [198, 0]
click at [231, 179] on div "Endereço: [STREET_ADDRESS][PERSON_NAME]" at bounding box center [323, 180] width 185 height 7
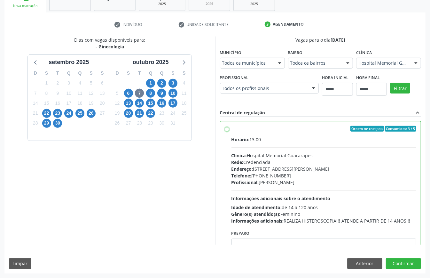
scroll to position [32, 0]
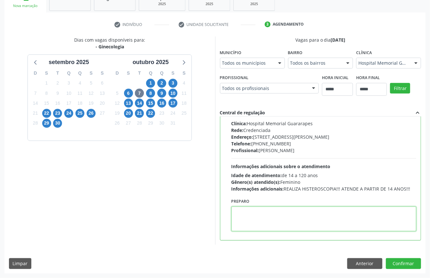
paste textarea "**********"
type textarea "**********"
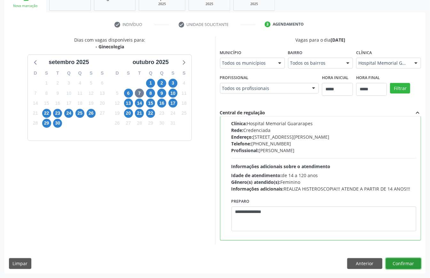
click at [402, 269] on button "Confirmar" at bounding box center [403, 263] width 35 height 11
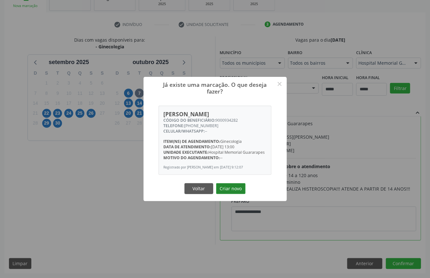
click at [230, 191] on button "Criar novo" at bounding box center [230, 188] width 29 height 11
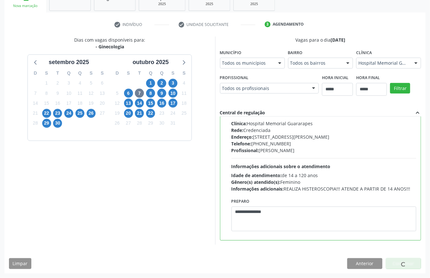
scroll to position [0, 0]
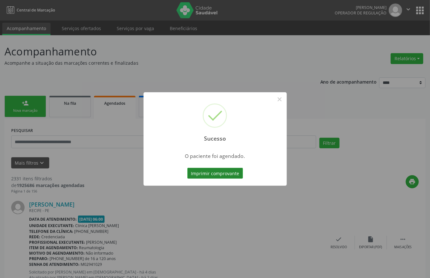
click at [211, 171] on button "Imprimir comprovante" at bounding box center [215, 173] width 56 height 11
